Goal: Task Accomplishment & Management: Complete application form

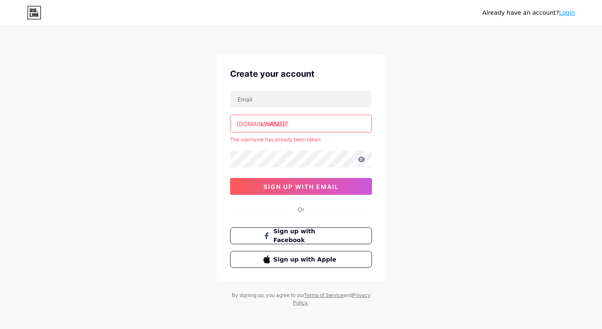
drag, startPoint x: 309, startPoint y: 125, endPoint x: 256, endPoint y: 123, distance: 52.8
click at [256, 123] on div "[DOMAIN_NAME]/ JAYASLOT" at bounding box center [301, 124] width 142 height 18
paste input "luanaarisha40"
type input "luanaarisha40"
click at [437, 119] on div "Already have an account? Login Create your account [DOMAIN_NAME]/ luanaarisha40…" at bounding box center [301, 167] width 602 height 334
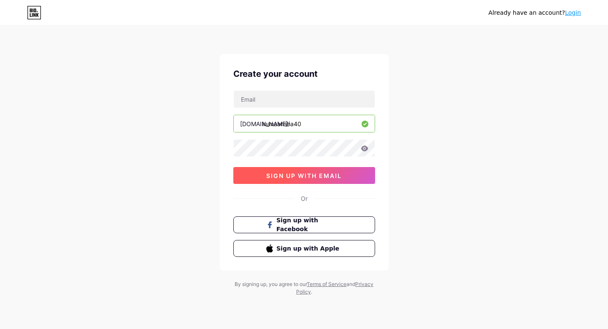
click at [323, 179] on button "sign up with email" at bounding box center [304, 175] width 142 height 17
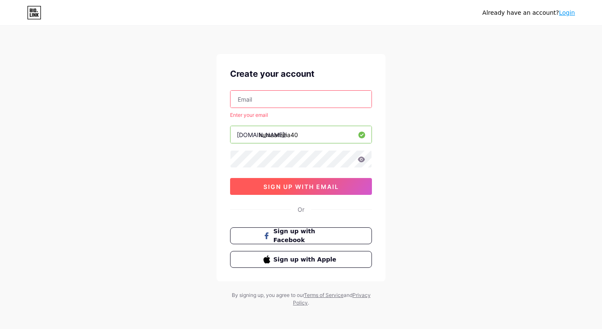
click at [320, 189] on span "sign up with email" at bounding box center [301, 186] width 76 height 7
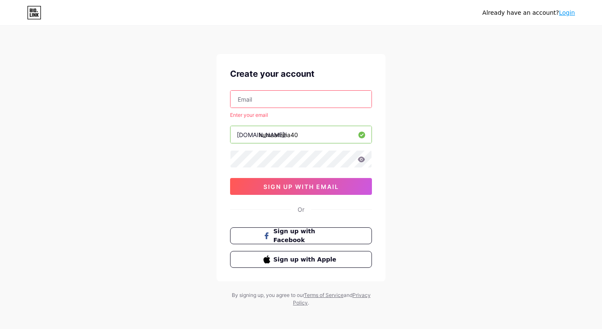
click at [272, 101] on input "text" at bounding box center [301, 99] width 141 height 17
type input "[EMAIL_ADDRESS][DOMAIN_NAME]"
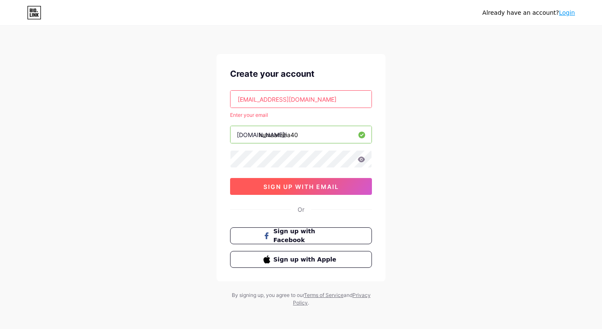
click at [312, 185] on span "sign up with email" at bounding box center [301, 186] width 76 height 7
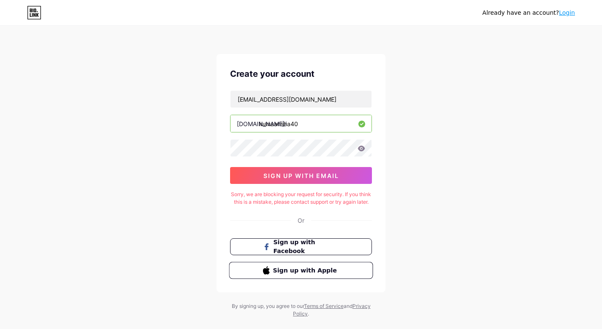
click at [328, 275] on span "Sign up with Apple" at bounding box center [306, 270] width 66 height 9
